Goal: Register for event/course

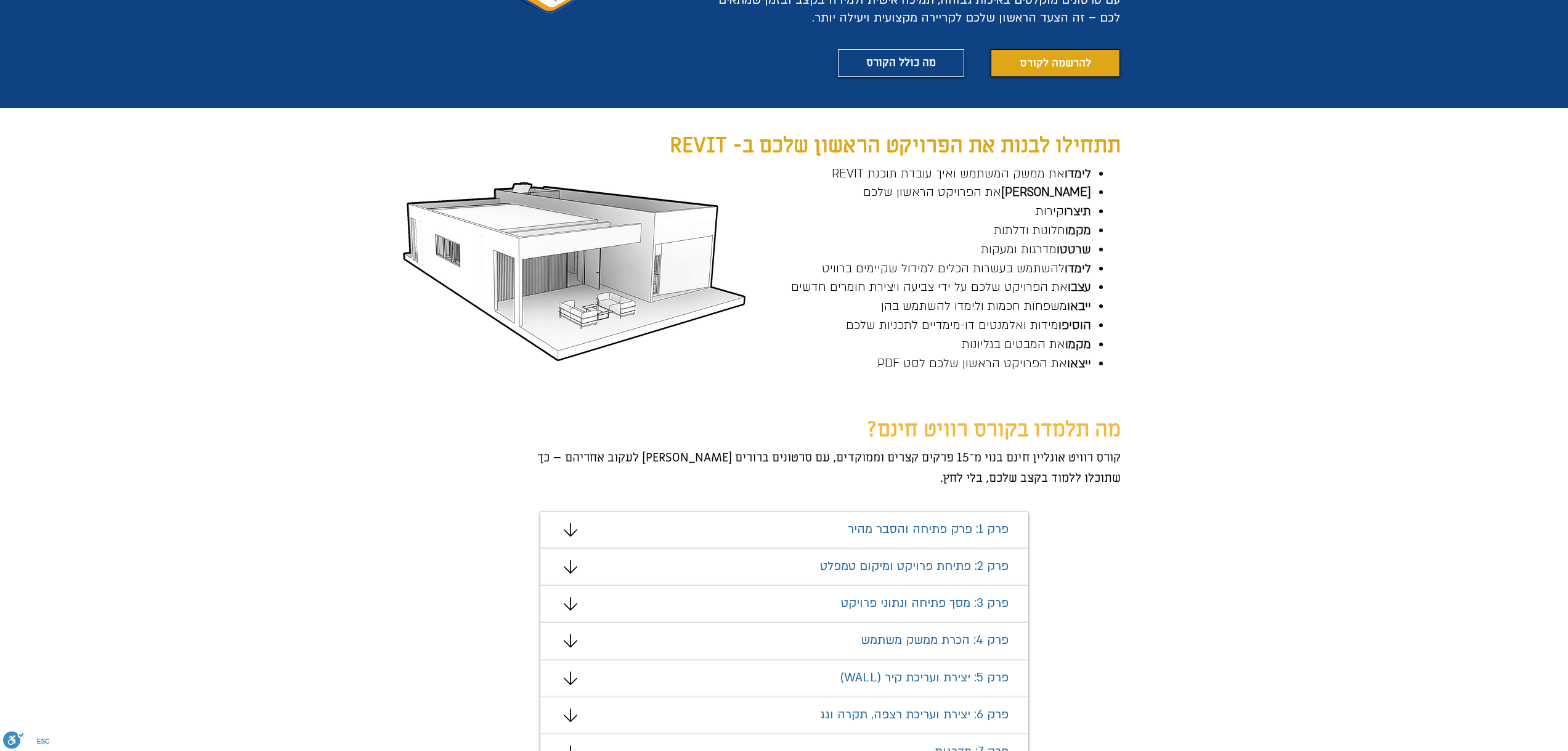
scroll to position [431, 0]
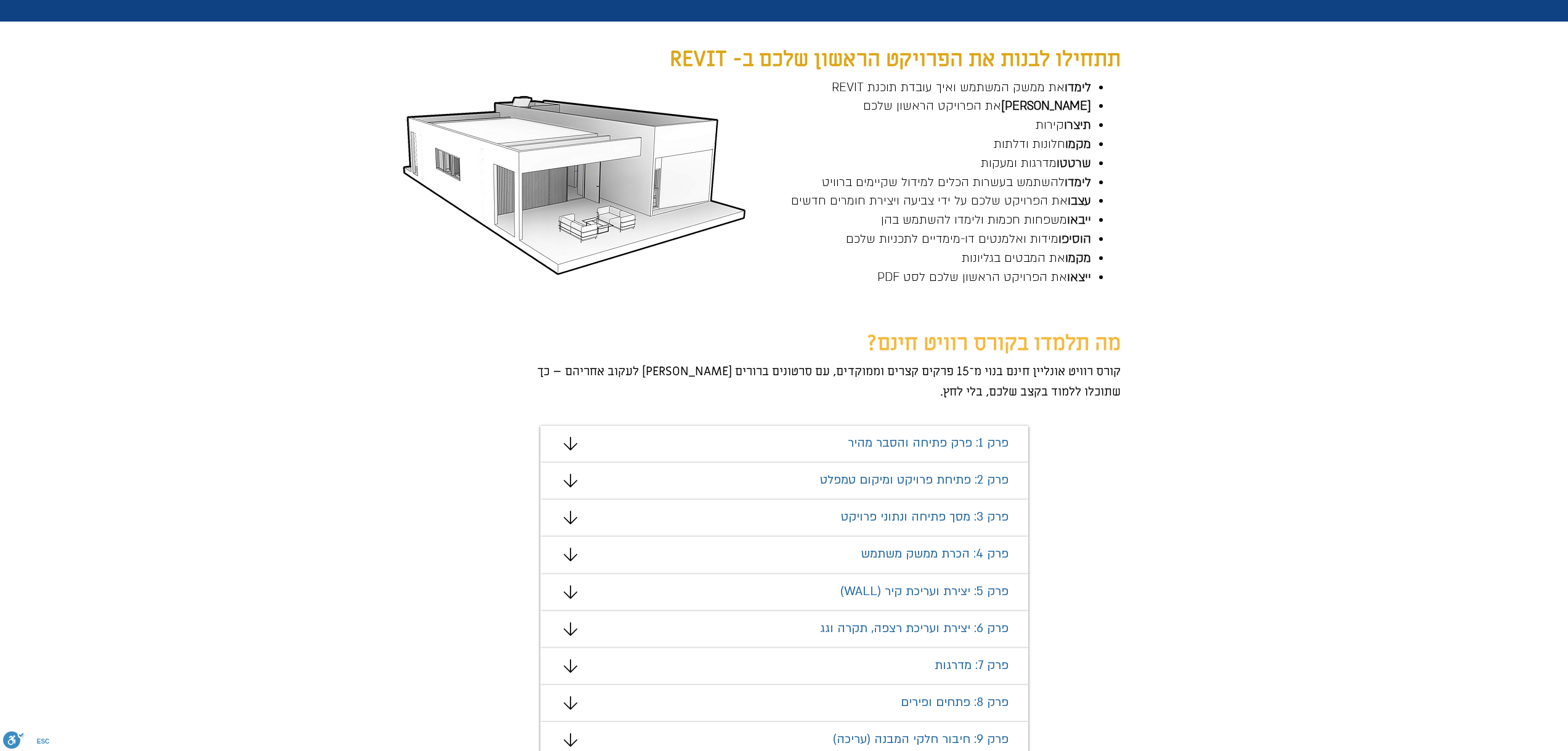
click at [567, 439] on icon "#comp-mafhkw9q2 svg [data-color="1"] {fill: #000000;}" at bounding box center [570, 443] width 14 height 14
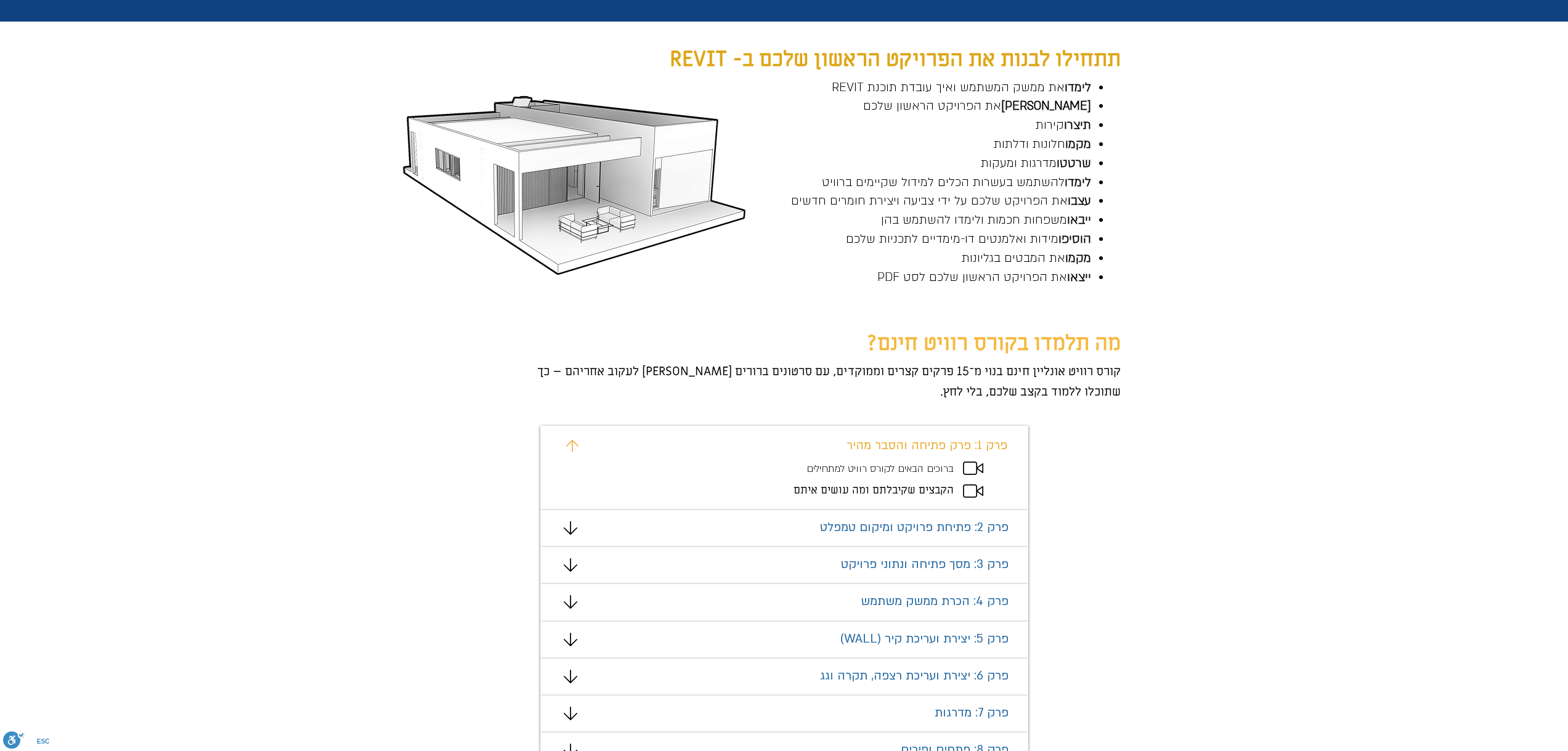
click at [867, 472] on span "ברוכים הבאים לקורס רוויט למתחילים" at bounding box center [880, 468] width 148 height 14
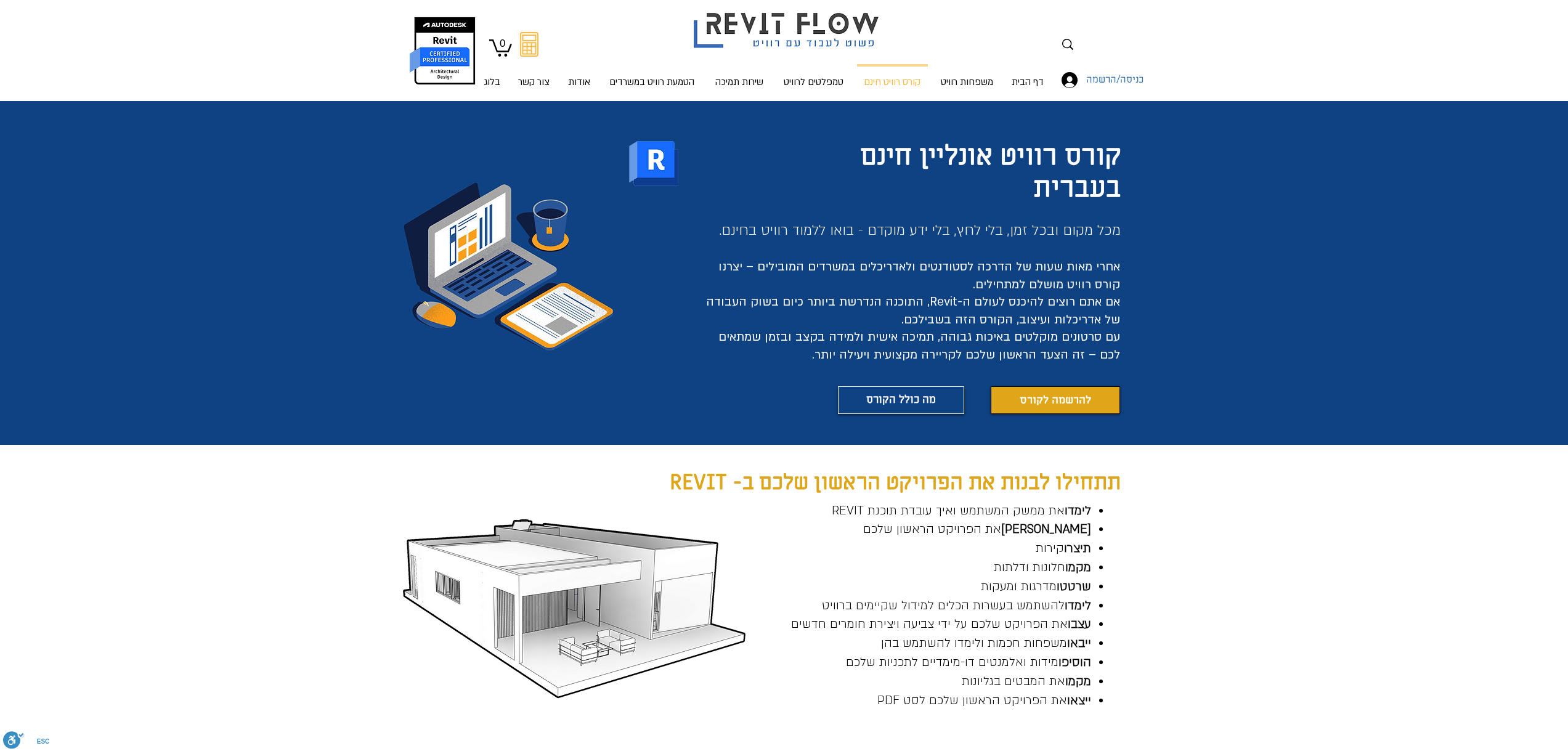
scroll to position [0, 0]
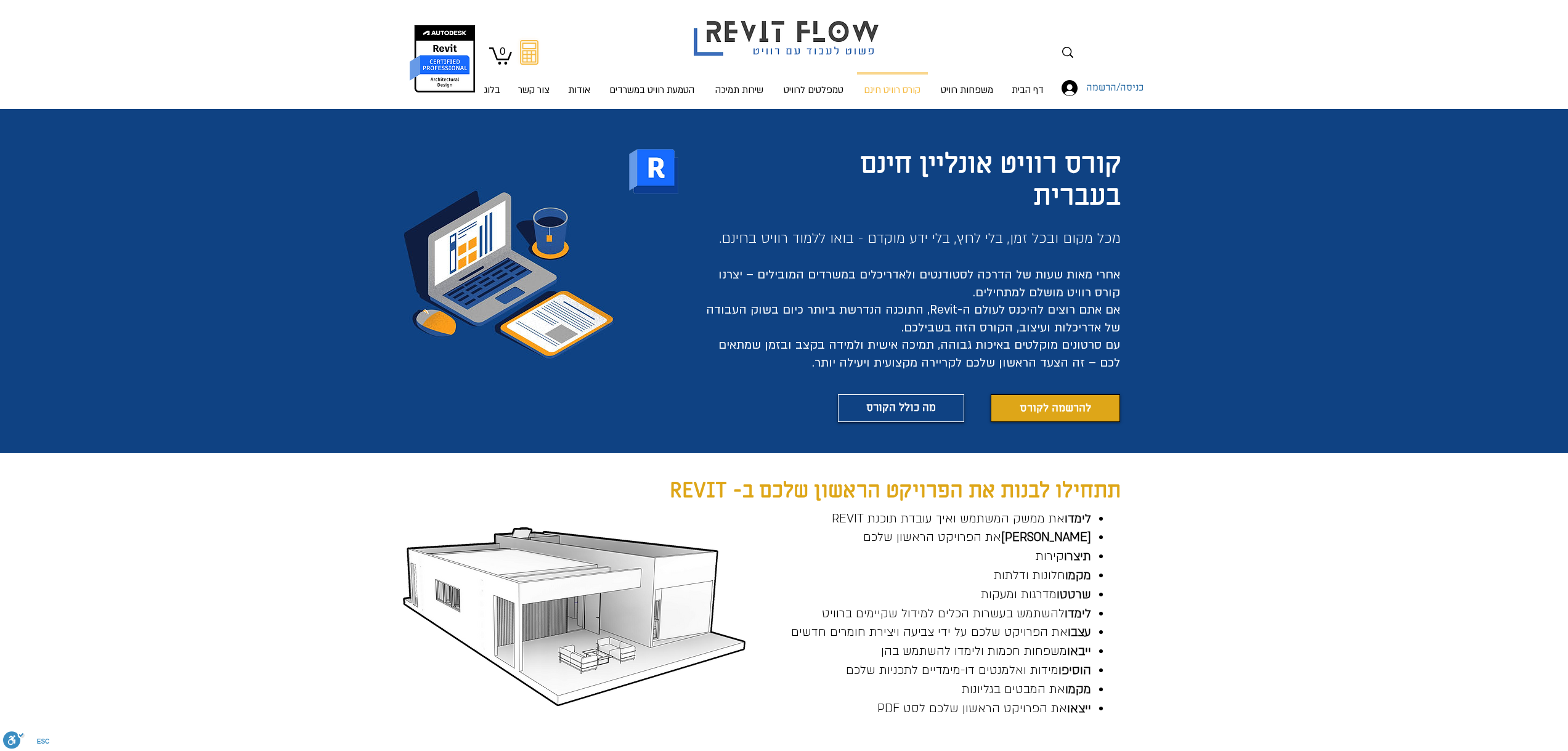
click at [1050, 412] on span "להרשמה לקורס" at bounding box center [1056, 408] width 72 height 15
click at [1017, 413] on link "להרשמה לקורס" at bounding box center [1056, 408] width 129 height 28
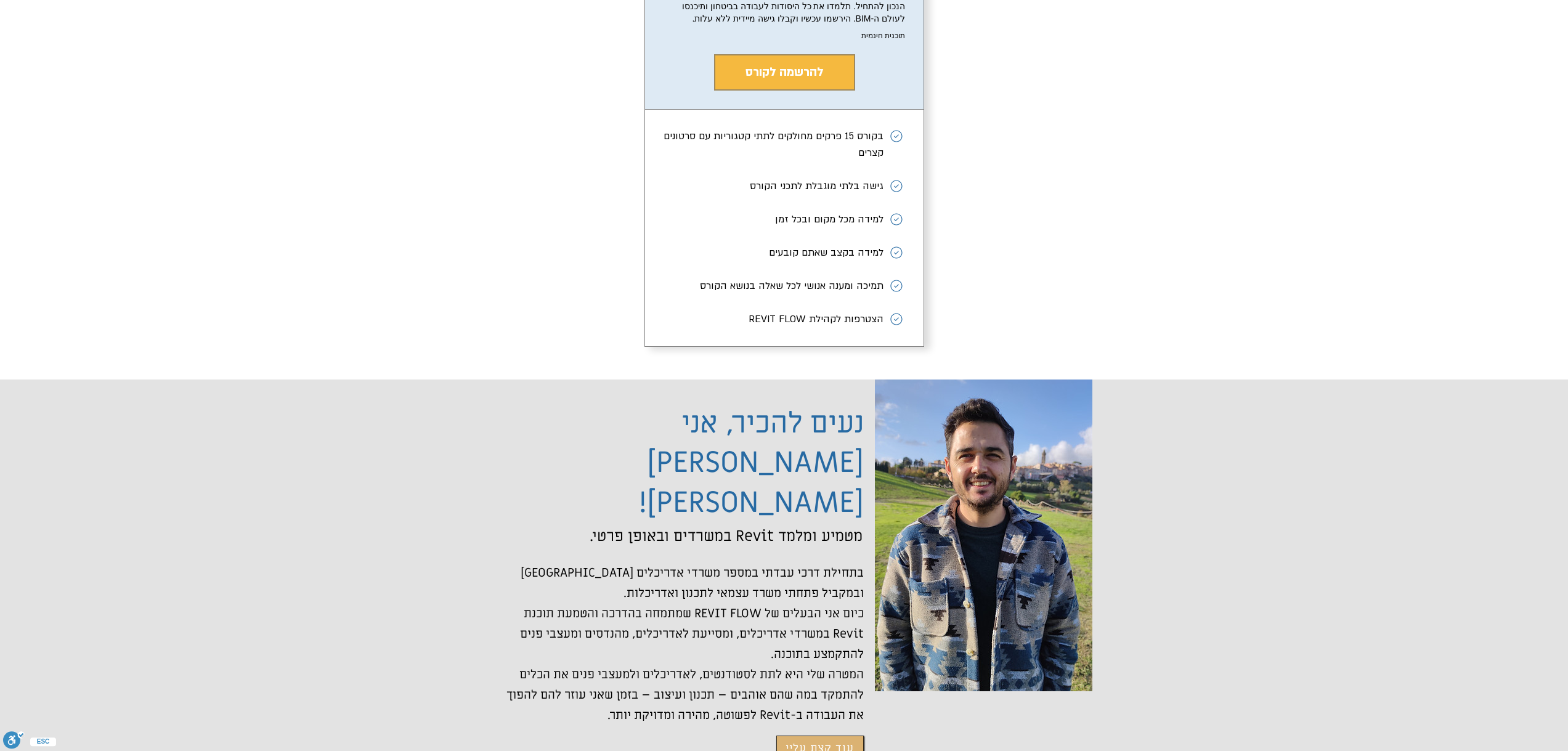
scroll to position [2343, 0]
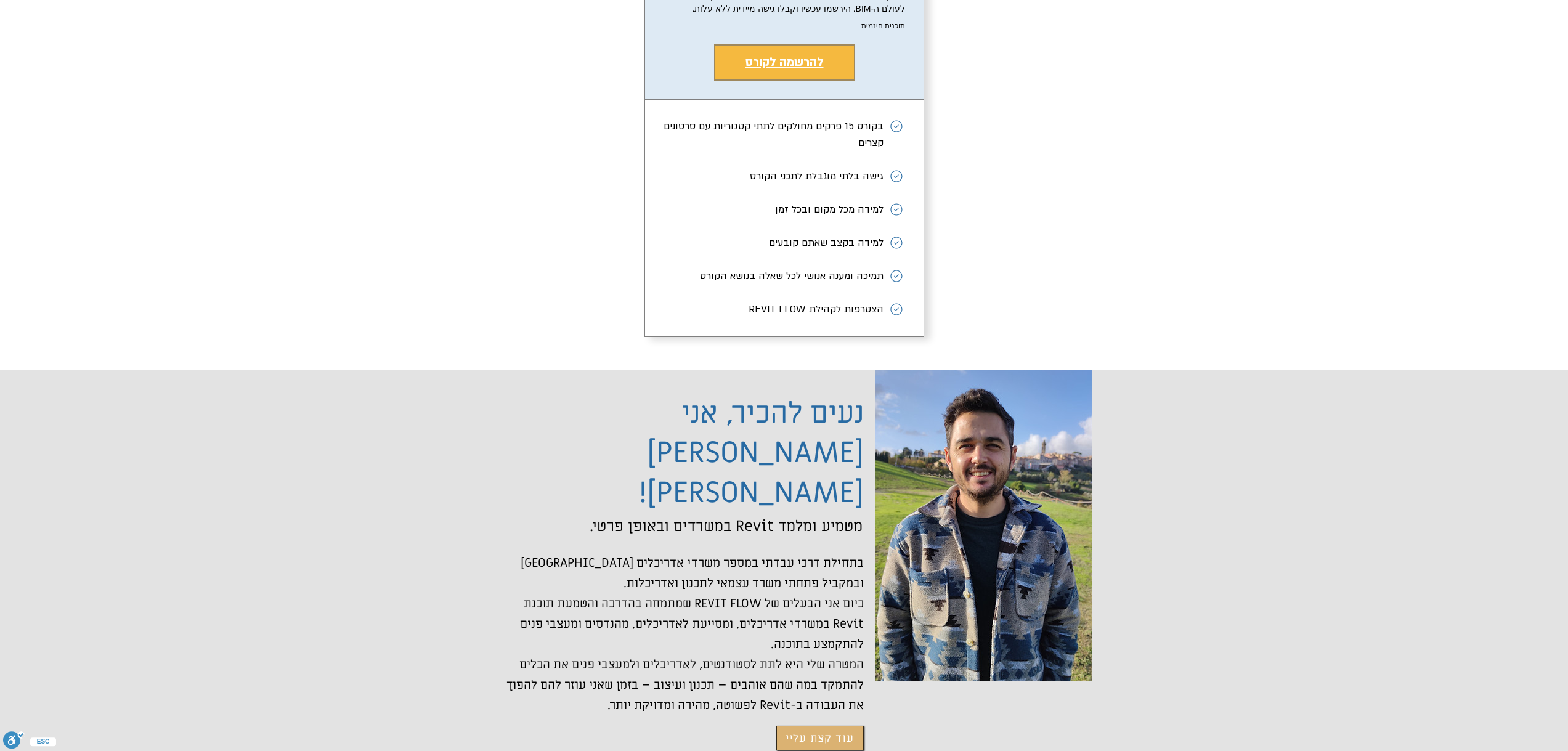
click at [786, 70] on span "להרשמה לקורס" at bounding box center [784, 62] width 78 height 16
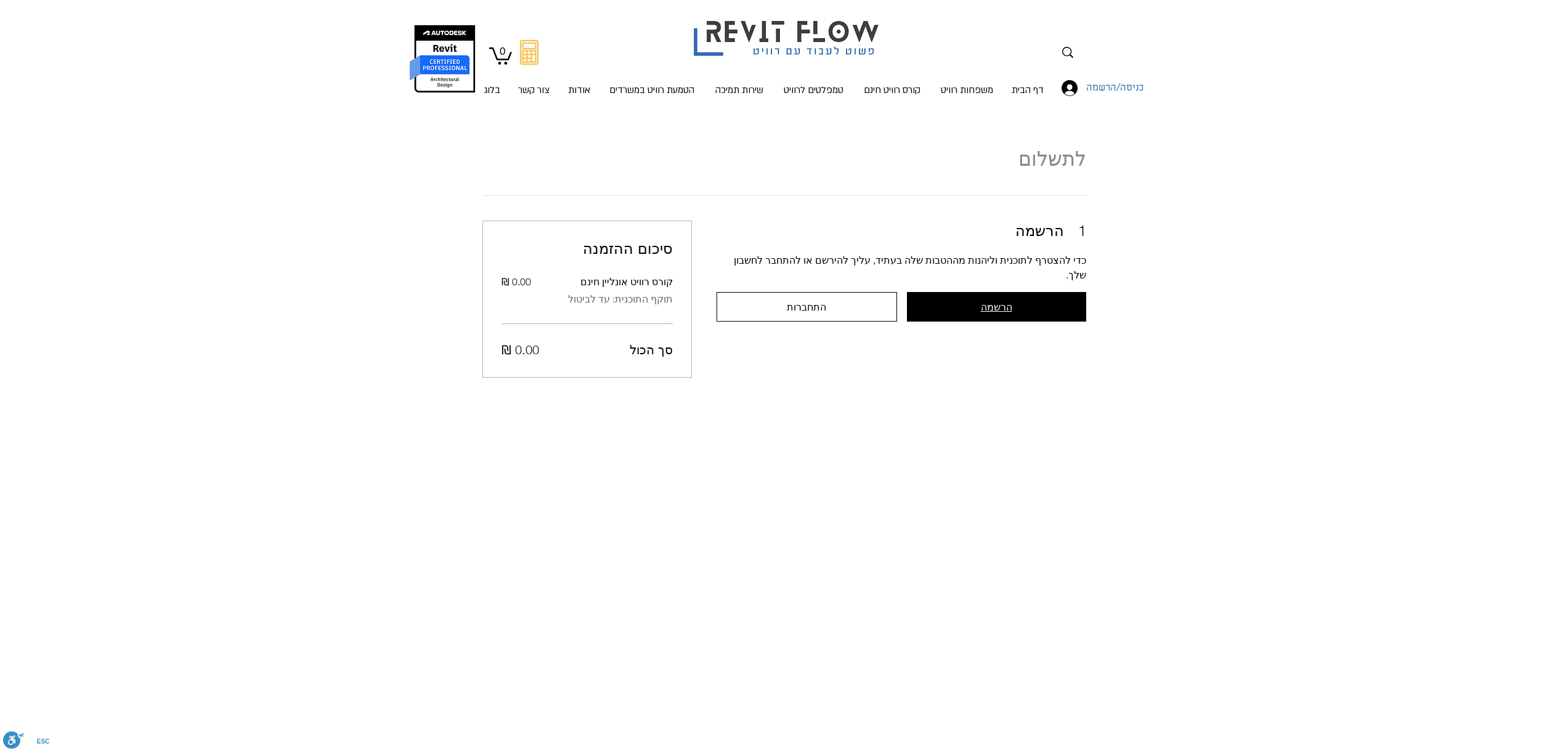
click at [958, 307] on button "הרשמה" at bounding box center [997, 306] width 180 height 30
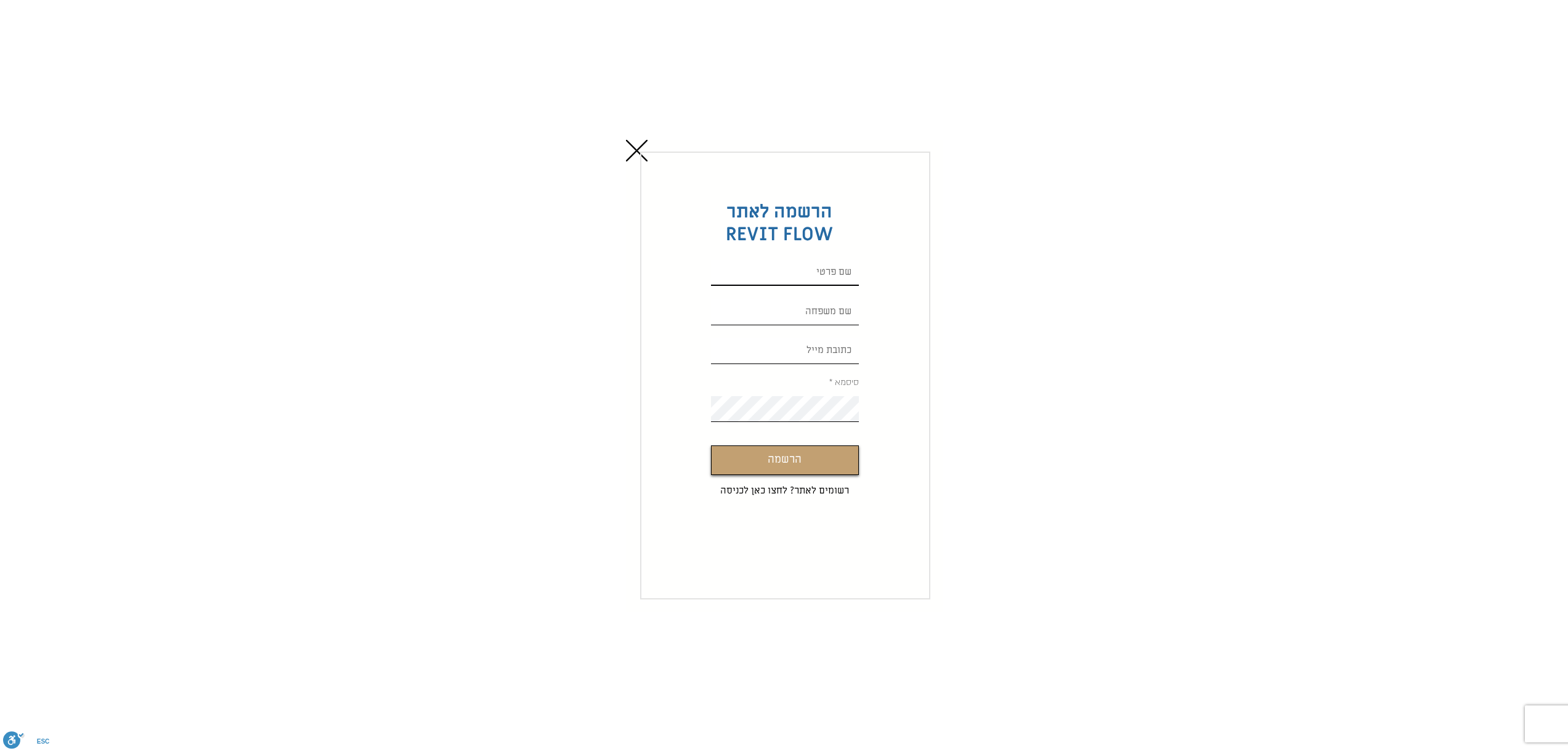
click at [805, 280] on input "Custom Signup" at bounding box center [784, 273] width 148 height 26
type input "[PERSON_NAME]"
click at [804, 317] on input "Custom Signup" at bounding box center [784, 312] width 148 height 26
type input "[PERSON_NAME]"
click at [509, 4] on div "Custom Signup" at bounding box center [784, 375] width 1568 height 751
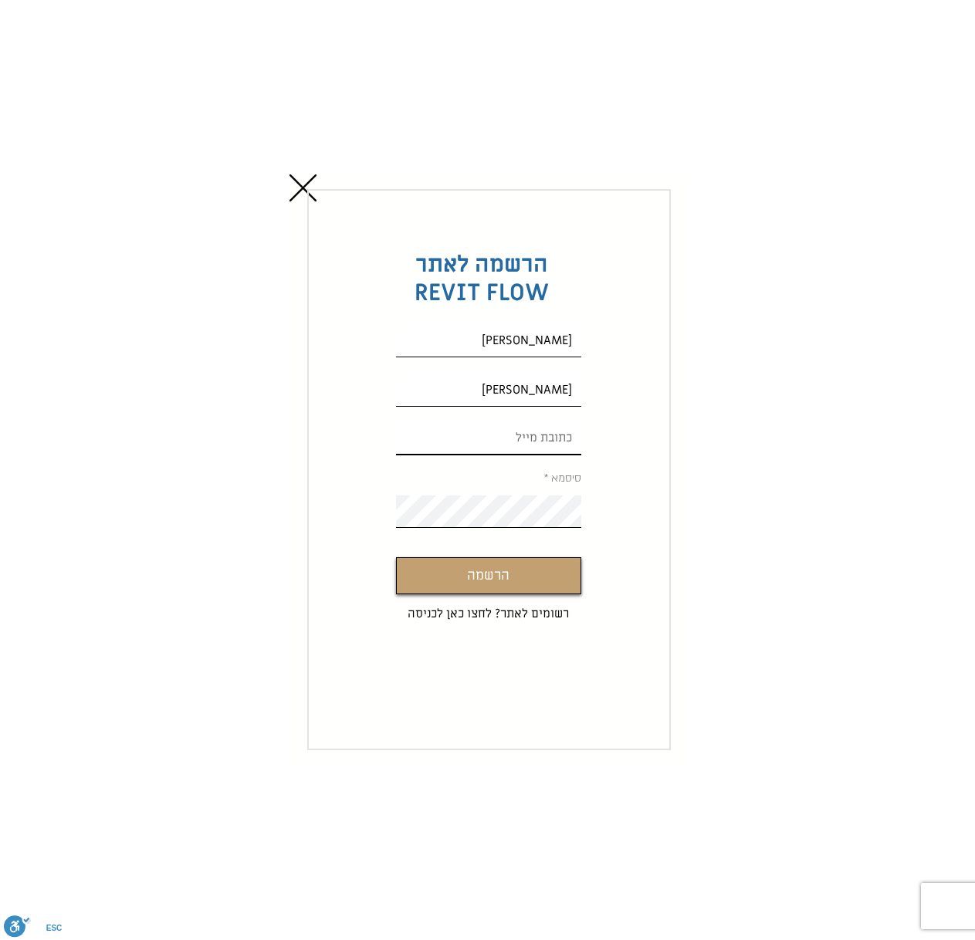
click at [530, 428] on input "Custom Signup" at bounding box center [488, 439] width 185 height 32
paste input "[EMAIL_ADDRESS][DOMAIN_NAME]"
click at [513, 446] on input "[EMAIL_ADDRESS][DOMAIN_NAME]" at bounding box center [488, 439] width 185 height 32
type input "[EMAIL_ADDRESS][DOMAIN_NAME]"
drag, startPoint x: 513, startPoint y: 446, endPoint x: 598, endPoint y: 452, distance: 85.1
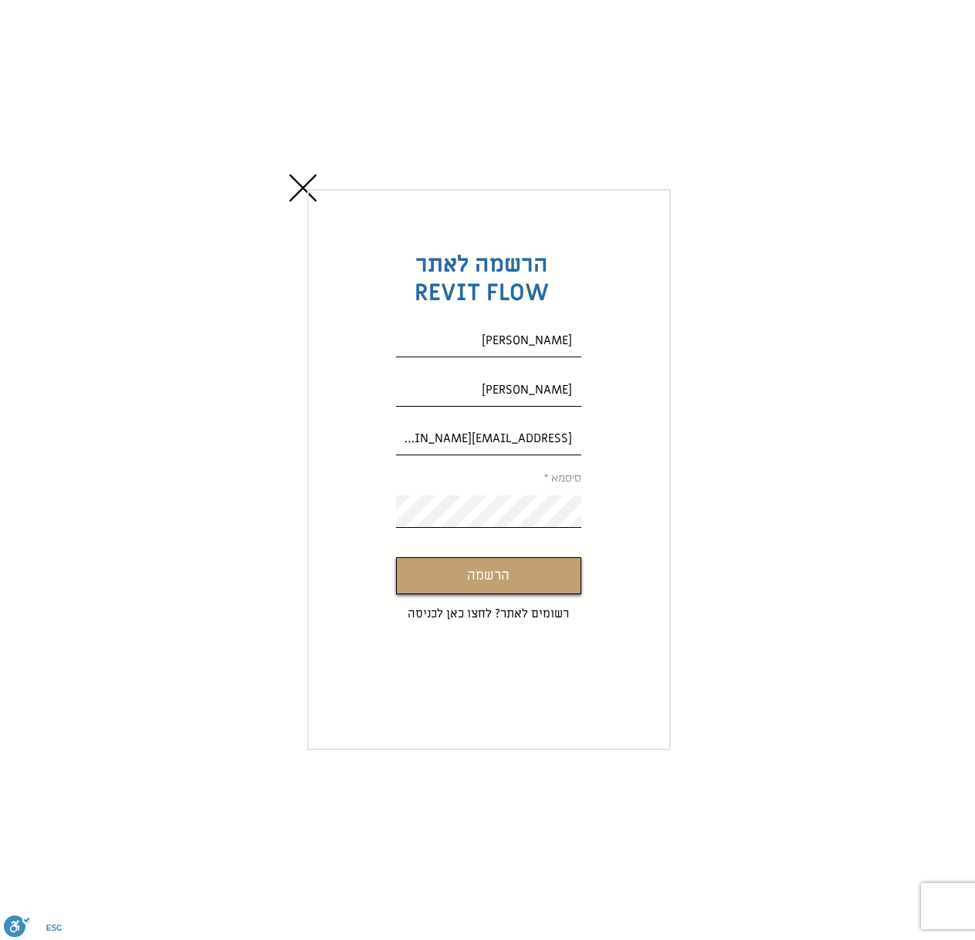
click at [598, 452] on form "הרשמה לאתר REVIT FLOW [PERSON_NAME] [EMAIL_ADDRESS][DOMAIN_NAME] סיסמא הרשמה רש…" at bounding box center [489, 469] width 364 height 561
click at [554, 476] on label "סיסמא" at bounding box center [488, 479] width 185 height 12
click at [547, 578] on button "הרשמה" at bounding box center [488, 575] width 185 height 37
click at [396, 557] on button "הרשמה" at bounding box center [488, 575] width 185 height 37
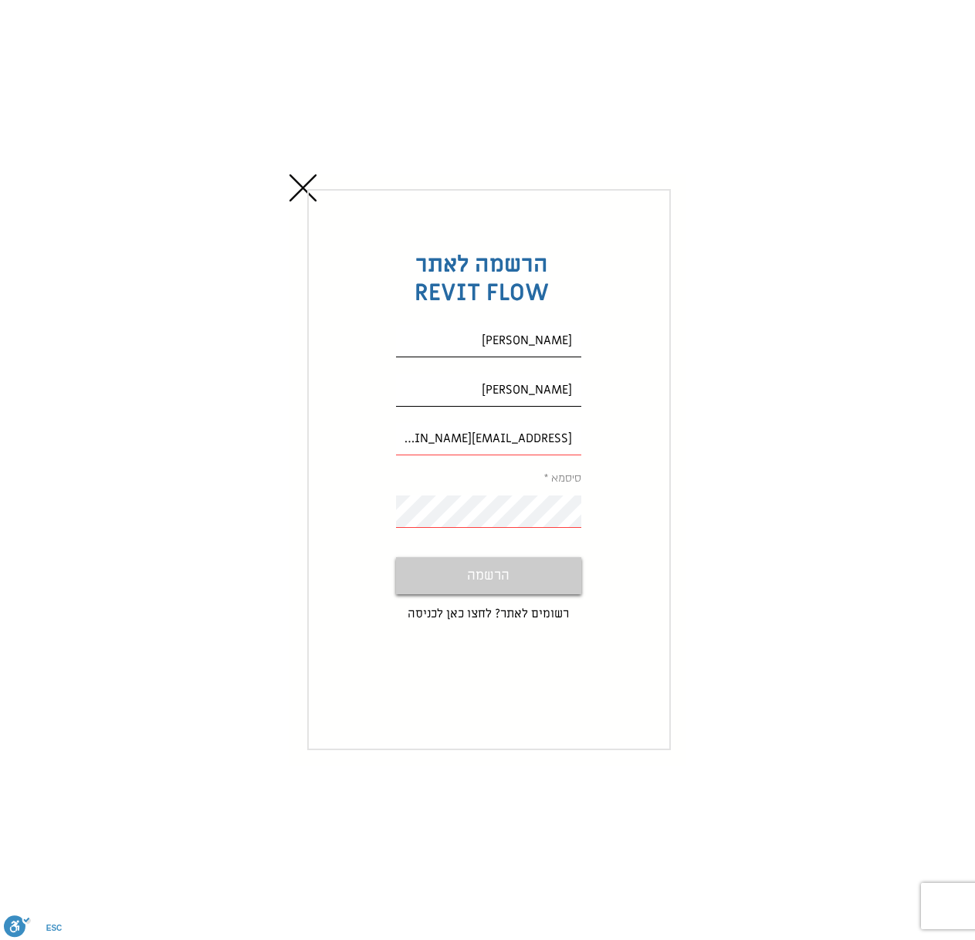
click at [488, 632] on form "הרשמה לאתר REVIT FLOW [PERSON_NAME] [EMAIL_ADDRESS][DOMAIN_NAME] סיסמא הרשמה רש…" at bounding box center [489, 469] width 364 height 561
click at [571, 652] on form "הרשמה לאתר REVIT FLOW [PERSON_NAME] [EMAIL_ADDRESS][DOMAIN_NAME] סיסמא הרשמה רש…" at bounding box center [489, 469] width 364 height 561
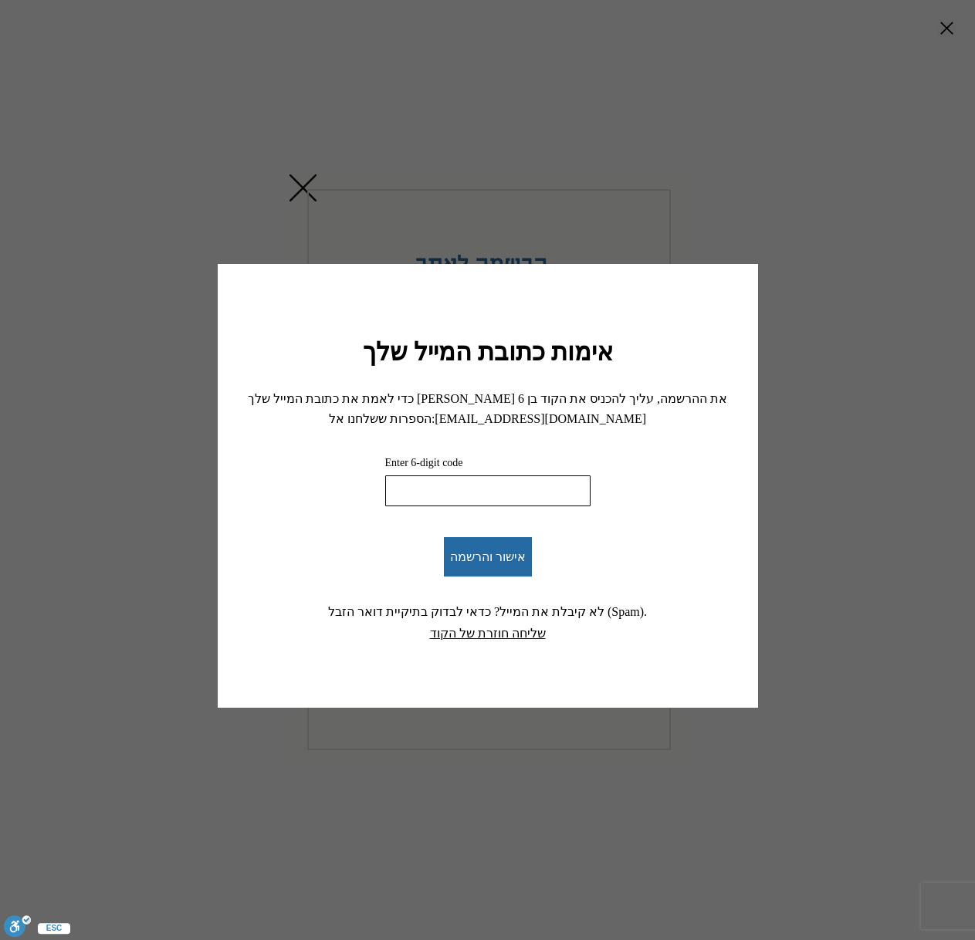
drag, startPoint x: 503, startPoint y: 479, endPoint x: 504, endPoint y: 487, distance: 8.5
click at [504, 482] on input "Enter 6-digit code" at bounding box center [487, 491] width 205 height 31
paste input "886670"
type input "886670"
click at [485, 550] on span "אישור והרשמה" at bounding box center [488, 557] width 76 height 15
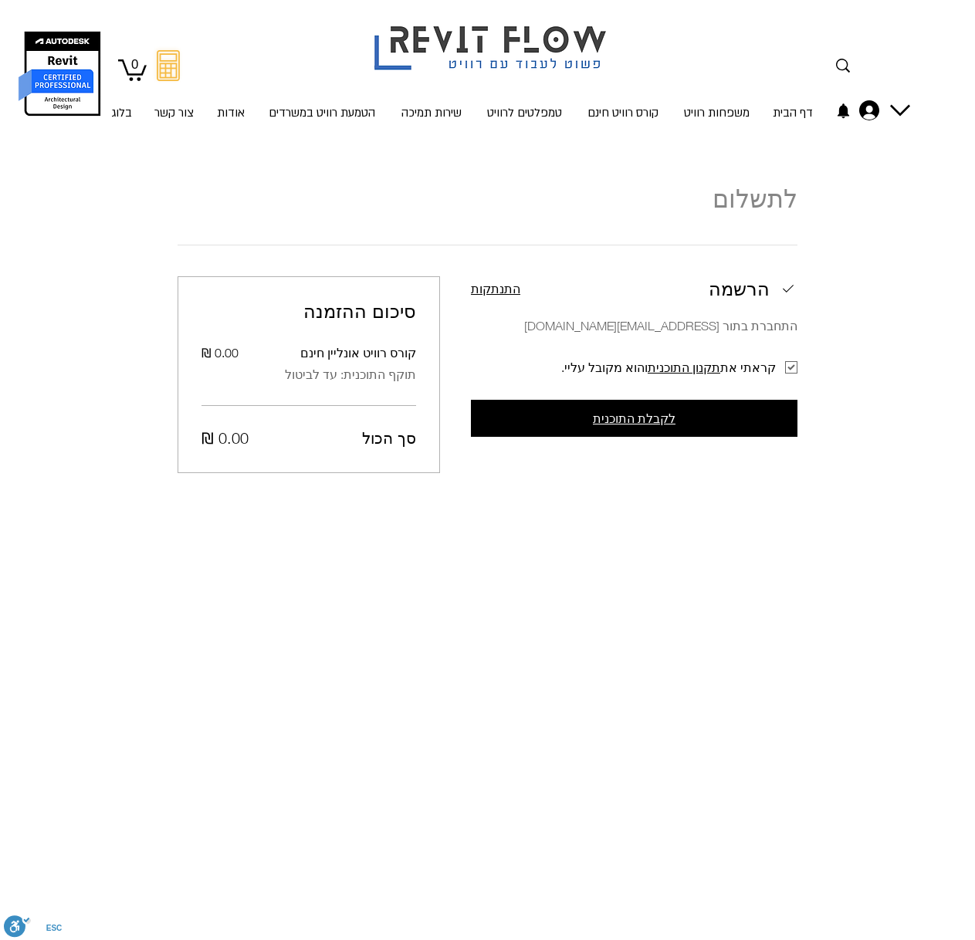
click at [618, 415] on span "לקבלת התוכנית" at bounding box center [634, 419] width 83 height 14
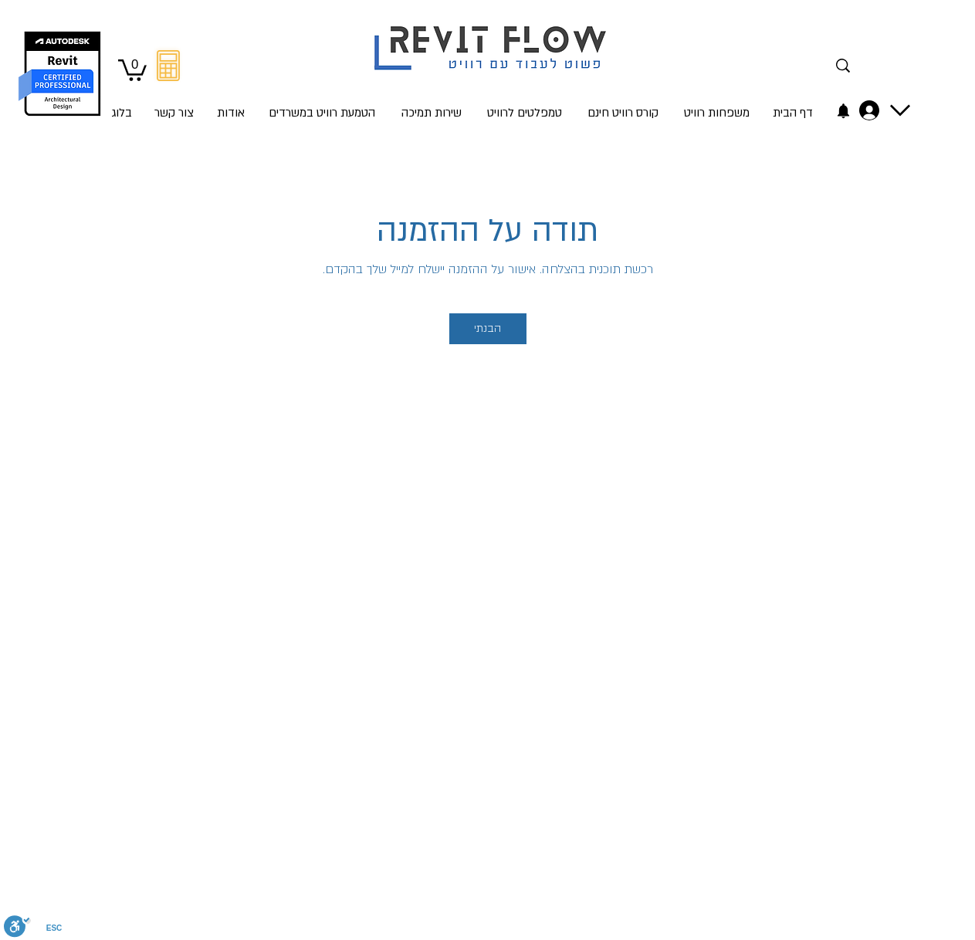
click at [466, 325] on button "הבנתי" at bounding box center [487, 328] width 77 height 31
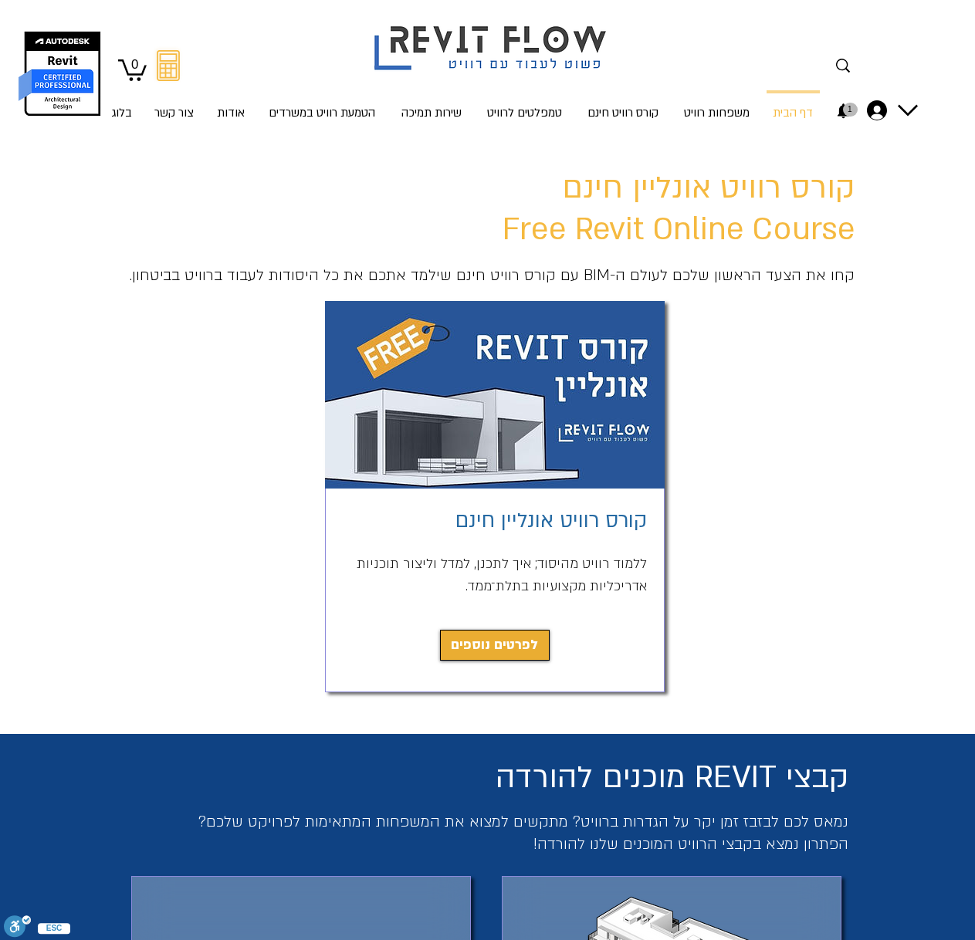
click at [495, 637] on span "לפרטים נוספים" at bounding box center [494, 646] width 87 height 22
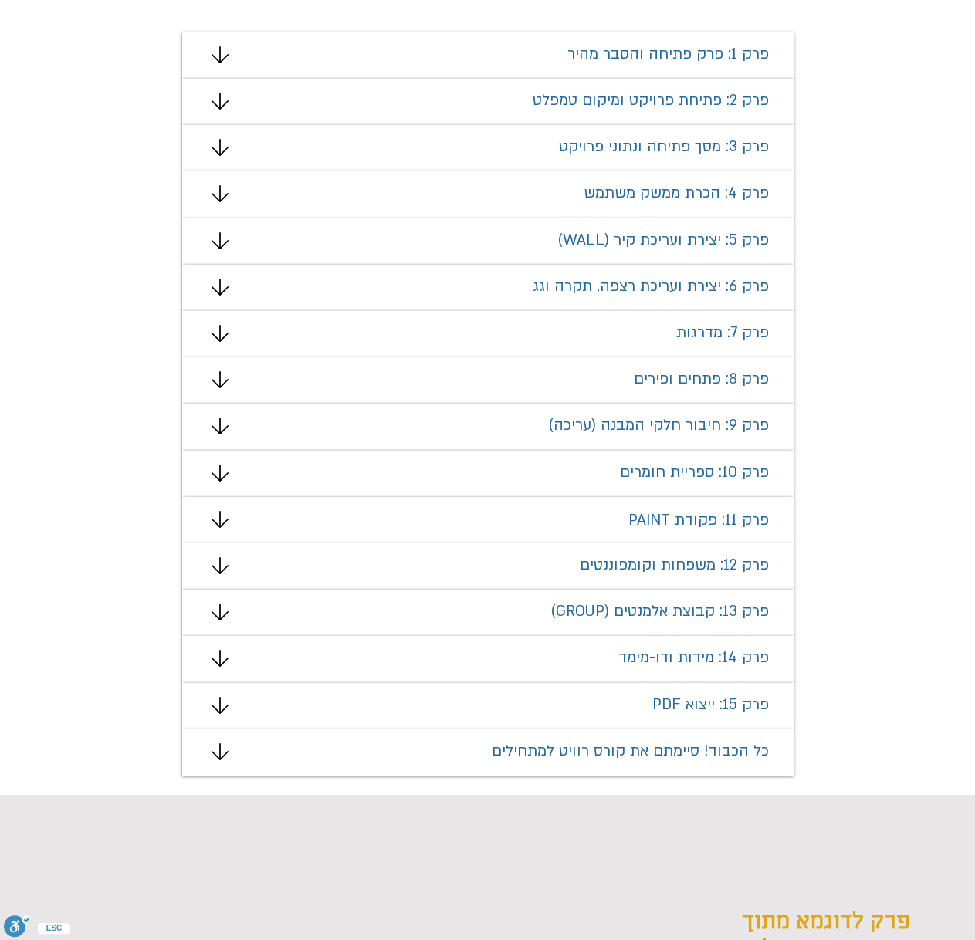
scroll to position [986, 0]
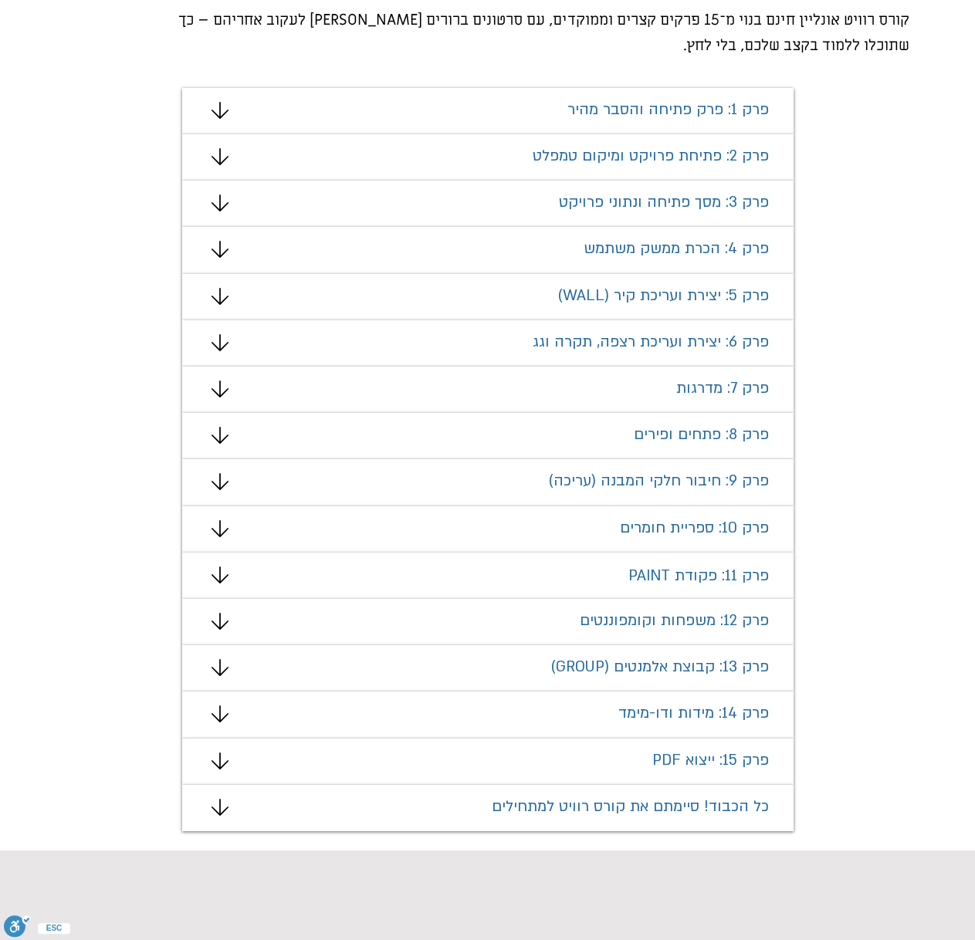
click at [540, 130] on div "מצגת" at bounding box center [487, 111] width 611 height 46
click at [522, 117] on h1 "פרק 1: פרק פתיחה והסבר מהיר" at bounding box center [571, 109] width 395 height 19
click at [215, 119] on div "מצגת" at bounding box center [487, 111] width 611 height 46
click at [220, 113] on icon "מצגת" at bounding box center [219, 110] width 17 height 17
